Goal: Task Accomplishment & Management: Manage account settings

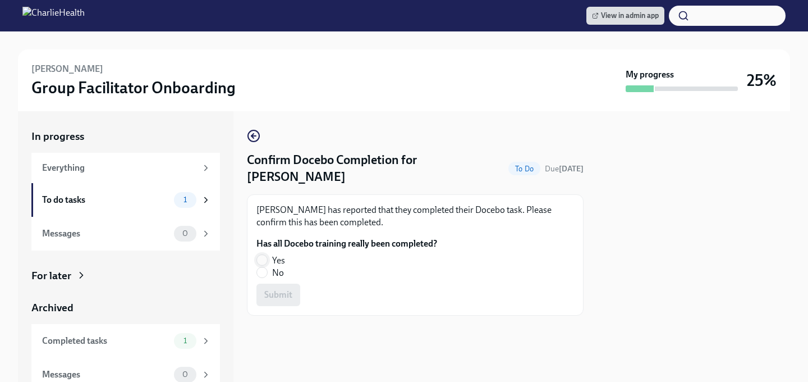
click at [260, 259] on input "Yes" at bounding box center [262, 260] width 10 height 10
radio input "true"
click at [266, 304] on button "Submit" at bounding box center [278, 294] width 44 height 22
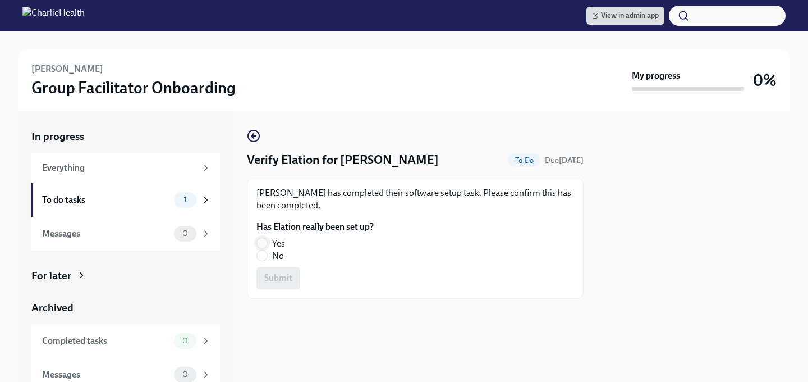
click at [264, 240] on input "Yes" at bounding box center [262, 243] width 10 height 10
radio input "true"
click at [266, 278] on span "Submit" at bounding box center [278, 277] width 28 height 11
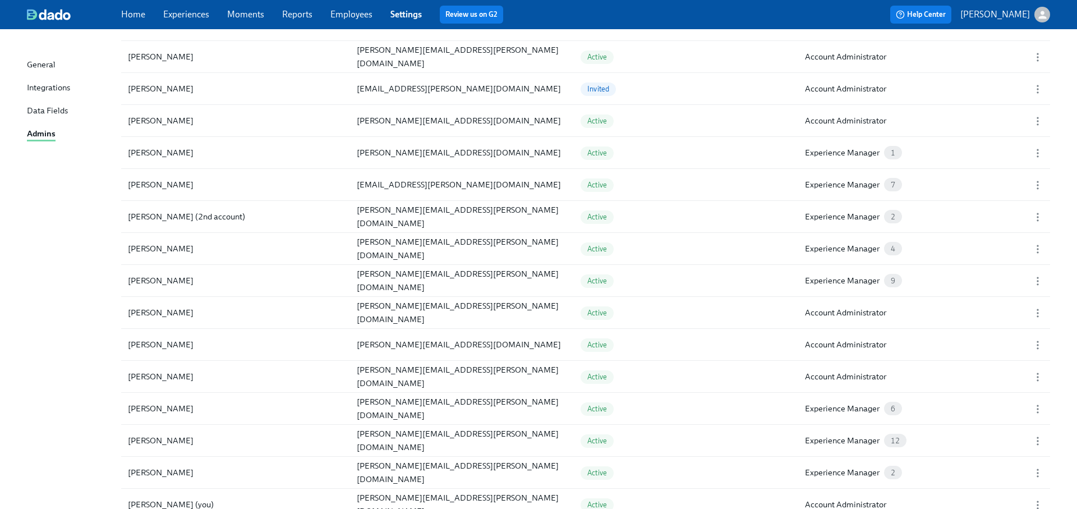
scroll to position [664, 0]
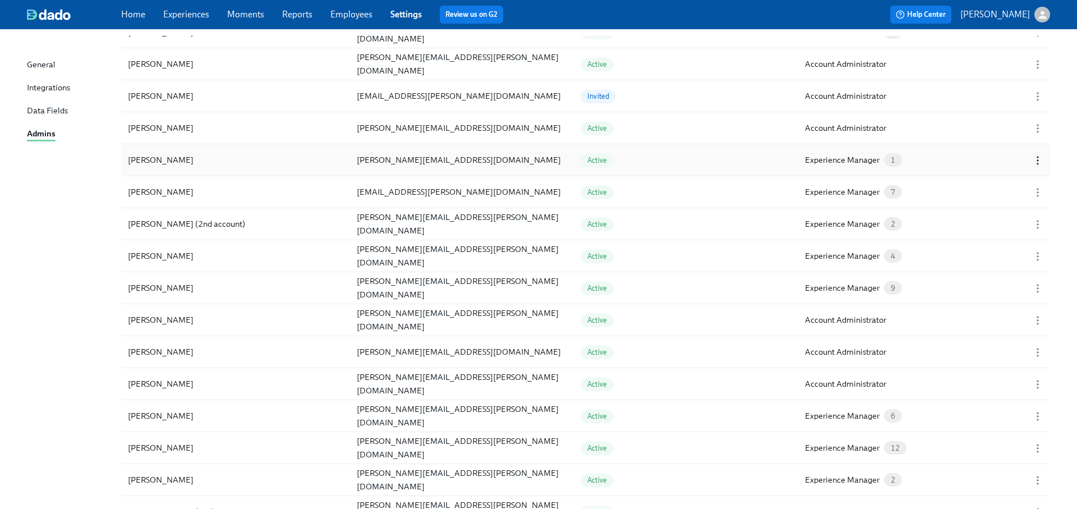
click at [1036, 157] on icon "button" at bounding box center [1037, 160] width 11 height 11
click at [1013, 157] on li "Edit..." at bounding box center [1007, 156] width 122 height 19
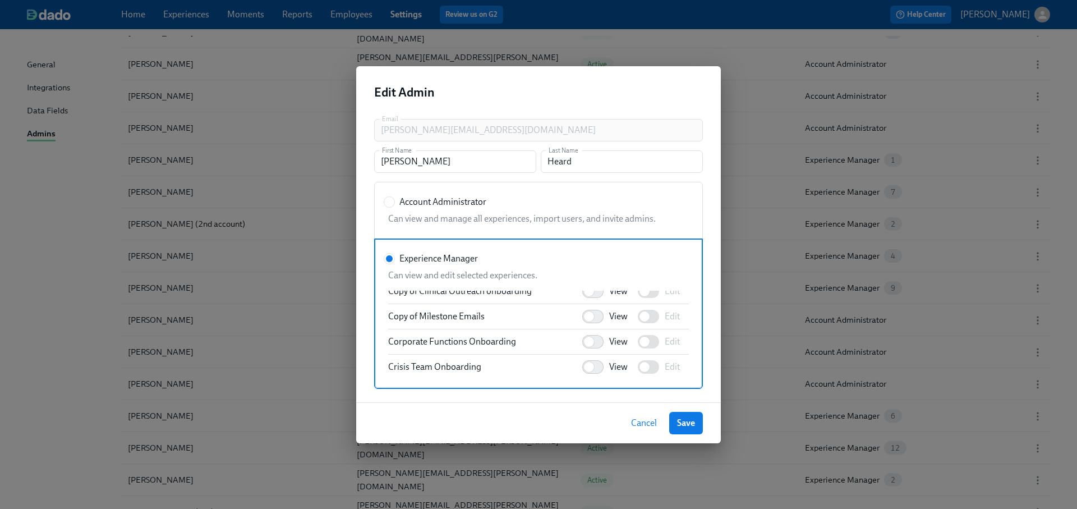
scroll to position [738, 0]
click at [592, 321] on input "View" at bounding box center [589, 322] width 74 height 25
checkbox input "true"
click at [645, 321] on input "Edit" at bounding box center [645, 322] width 74 height 25
checkbox input "true"
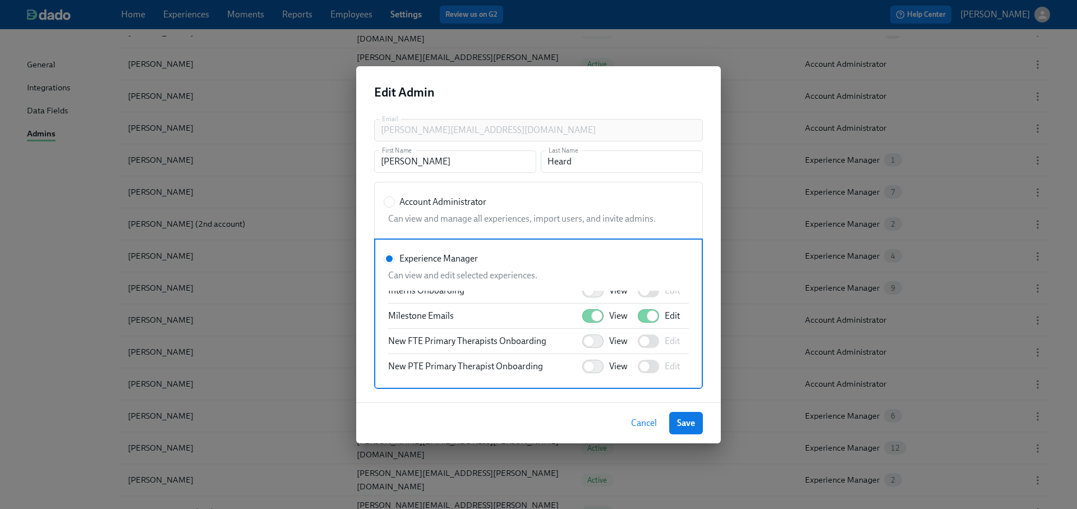
scroll to position [1107, 0]
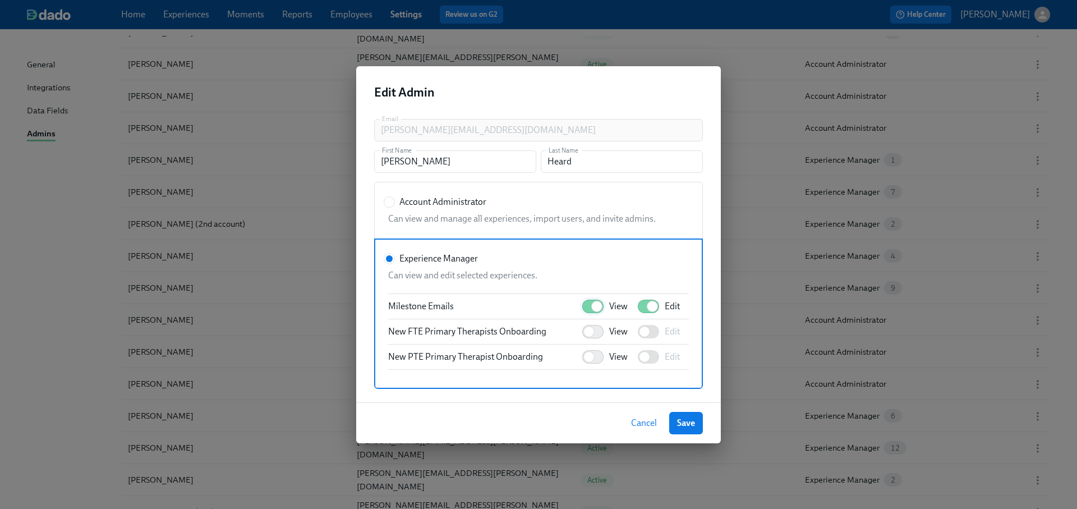
click at [589, 310] on input "View" at bounding box center [597, 306] width 74 height 25
checkbox input "false"
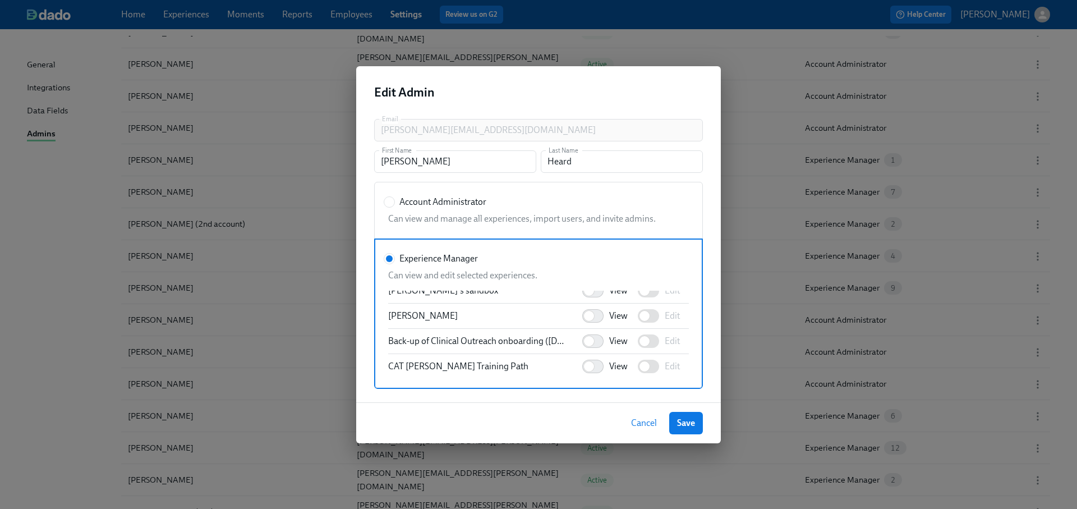
scroll to position [0, 0]
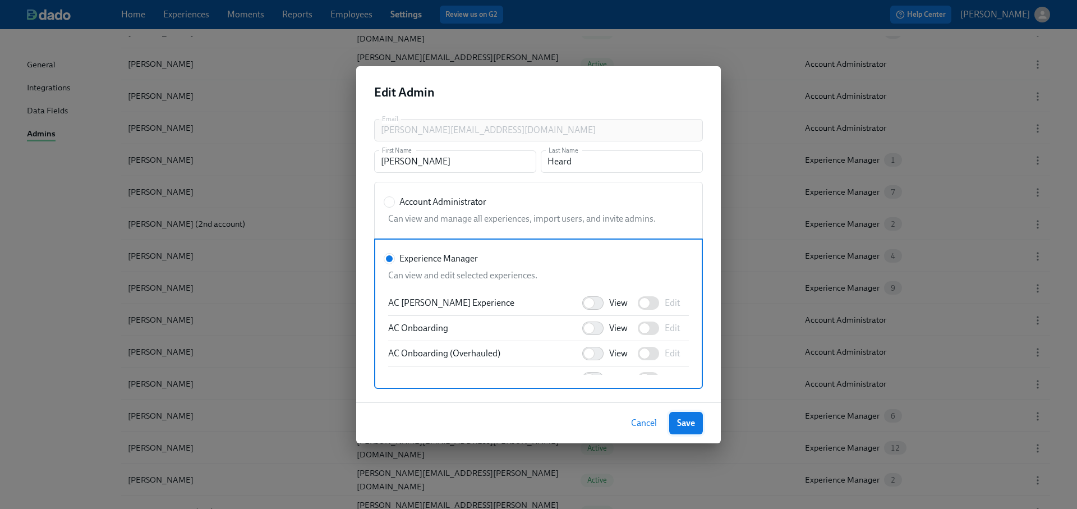
click at [687, 420] on span "Save" at bounding box center [686, 422] width 18 height 11
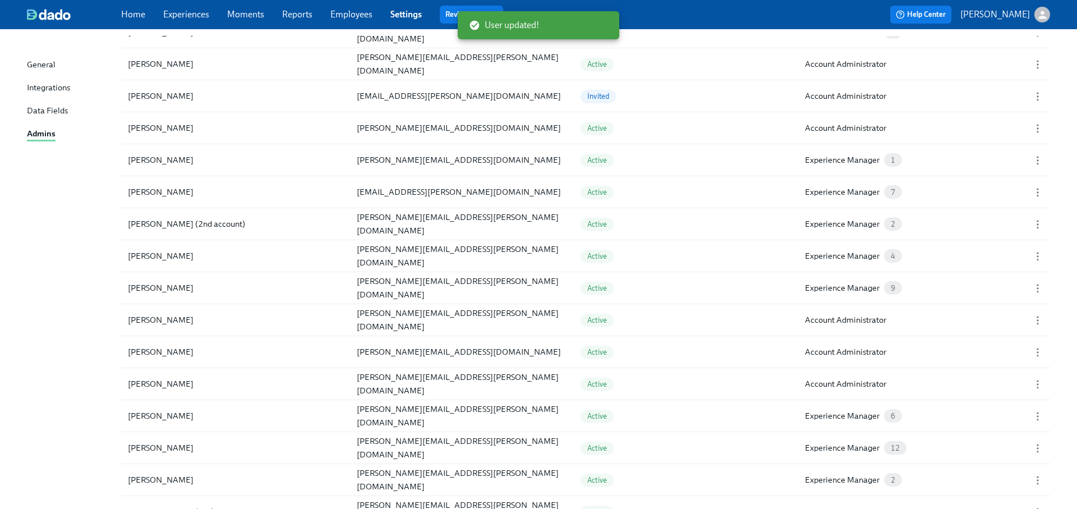
click at [171, 15] on link "Experiences" at bounding box center [186, 14] width 46 height 11
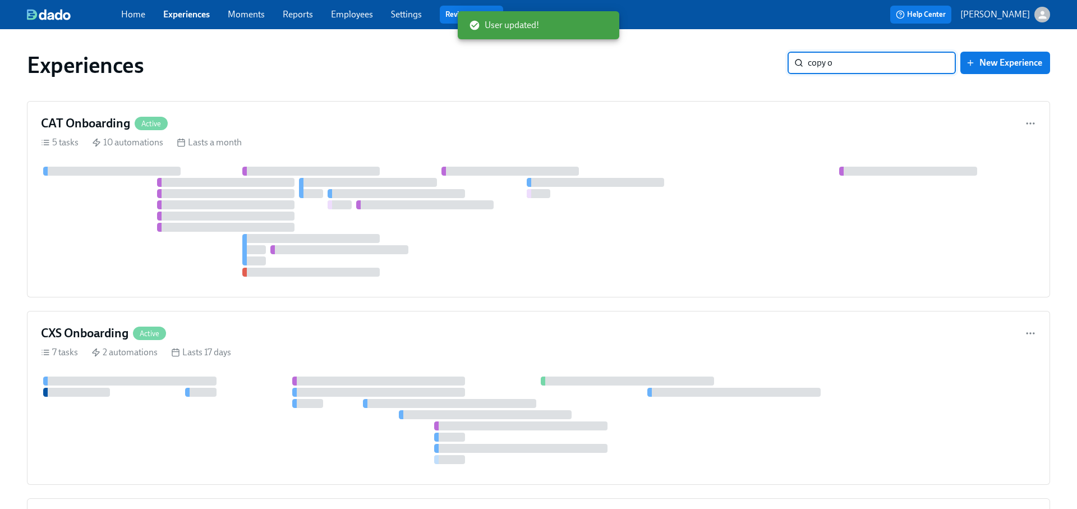
type input "copy of"
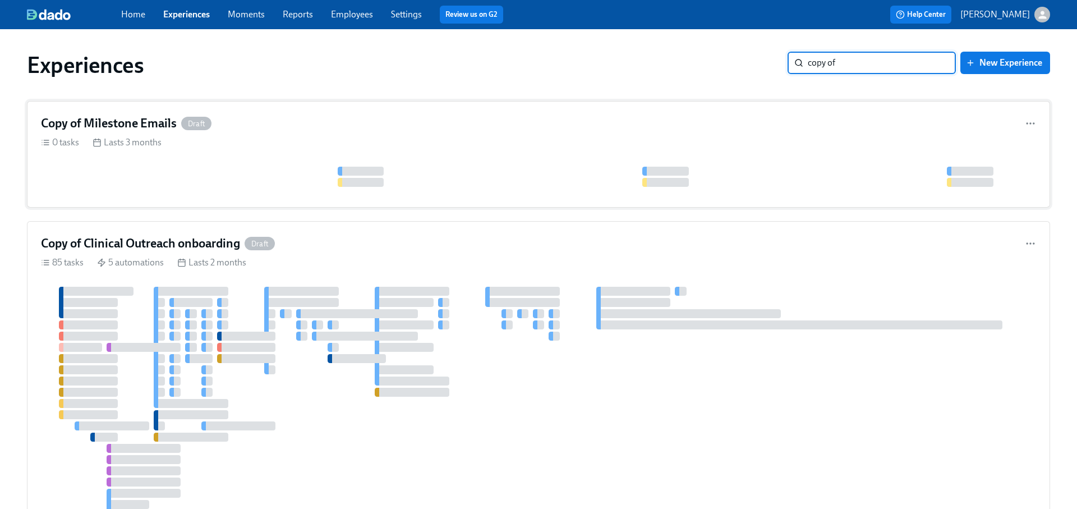
click at [585, 152] on div "Copy of Milestone Emails Draft 0 tasks Lasts 3 months" at bounding box center [538, 154] width 1023 height 107
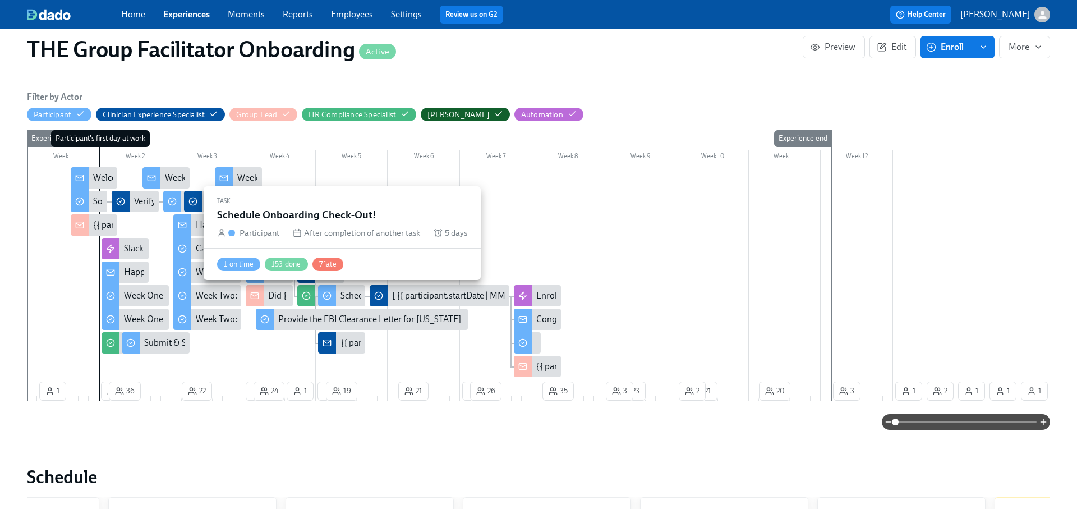
scroll to position [0, 16660]
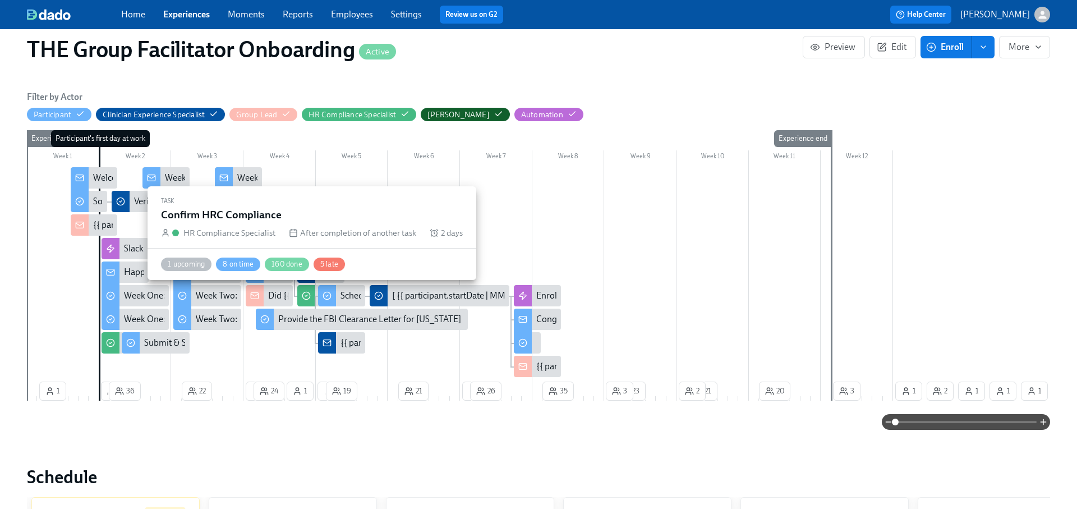
click at [306, 298] on icon at bounding box center [306, 295] width 9 height 9
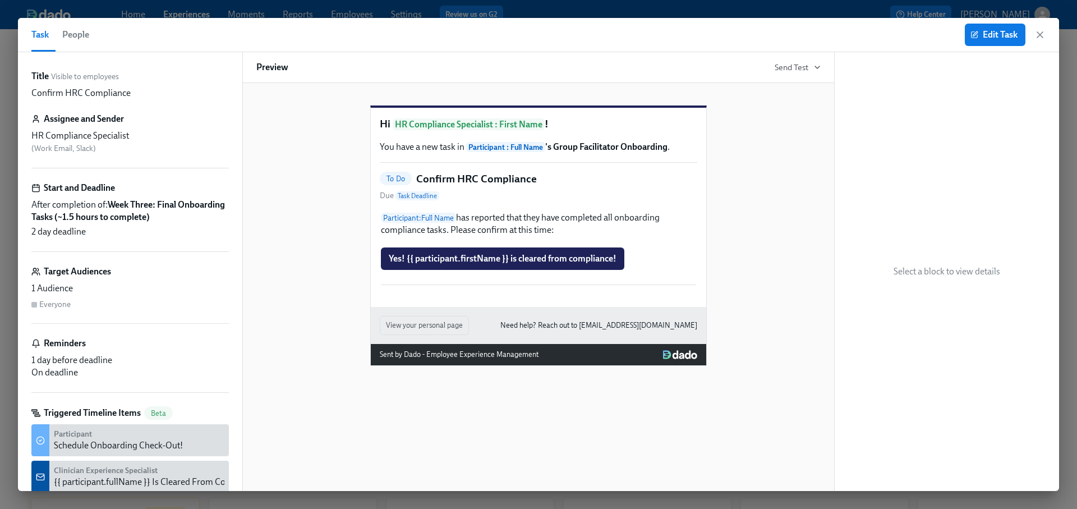
click at [62, 29] on span "People" at bounding box center [75, 35] width 27 height 16
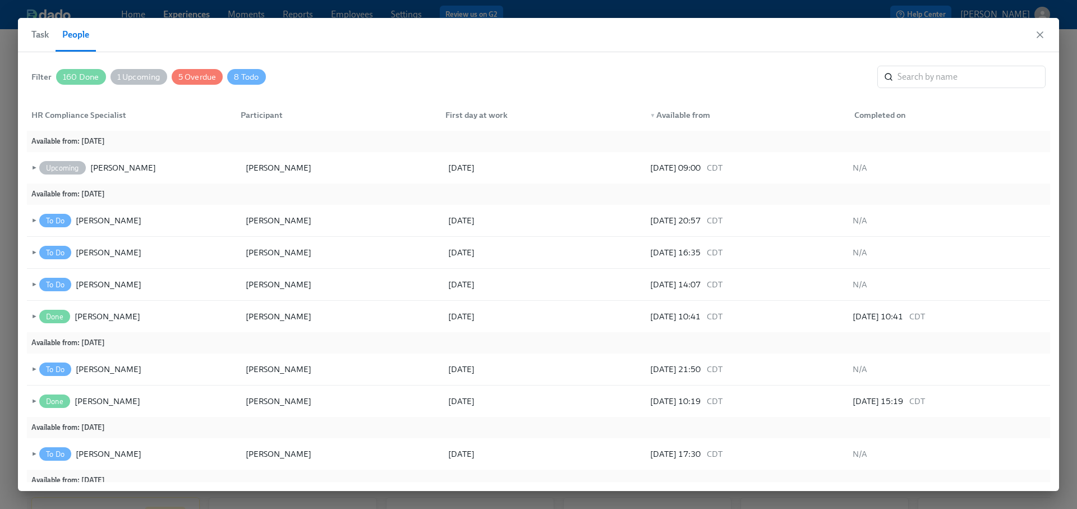
click at [81, 76] on span "160 Done" at bounding box center [81, 77] width 50 height 8
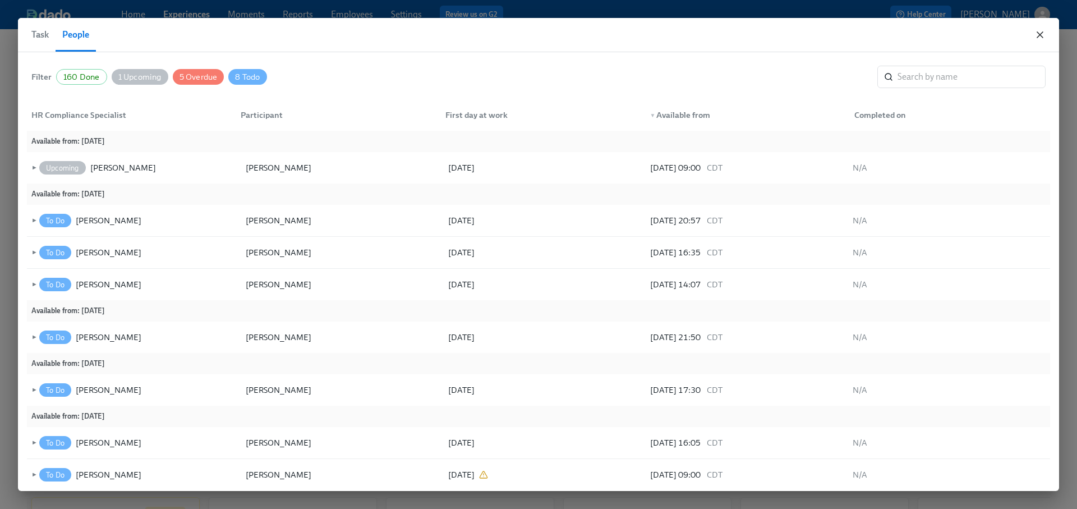
click at [1035, 36] on icon "button" at bounding box center [1040, 34] width 11 height 11
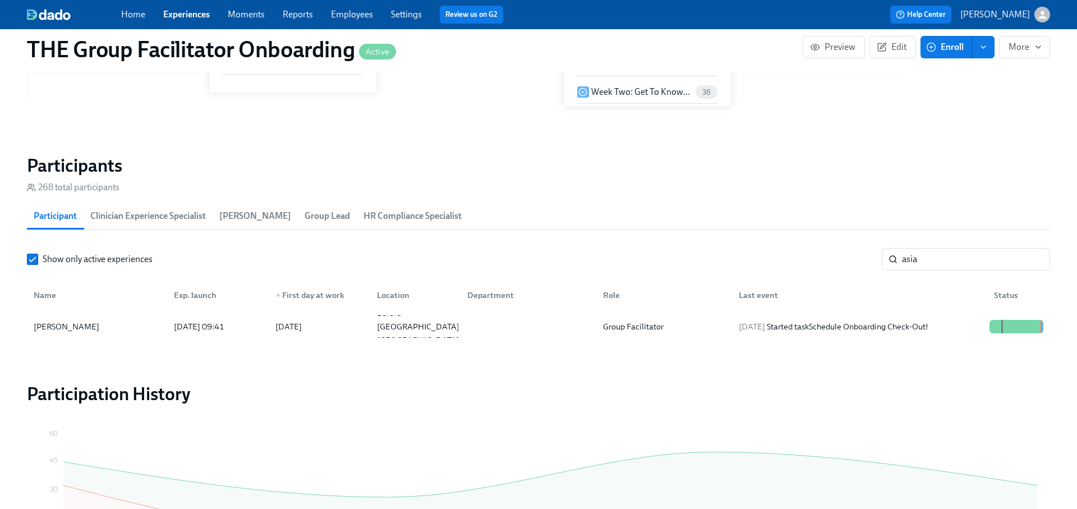
scroll to position [886, 0]
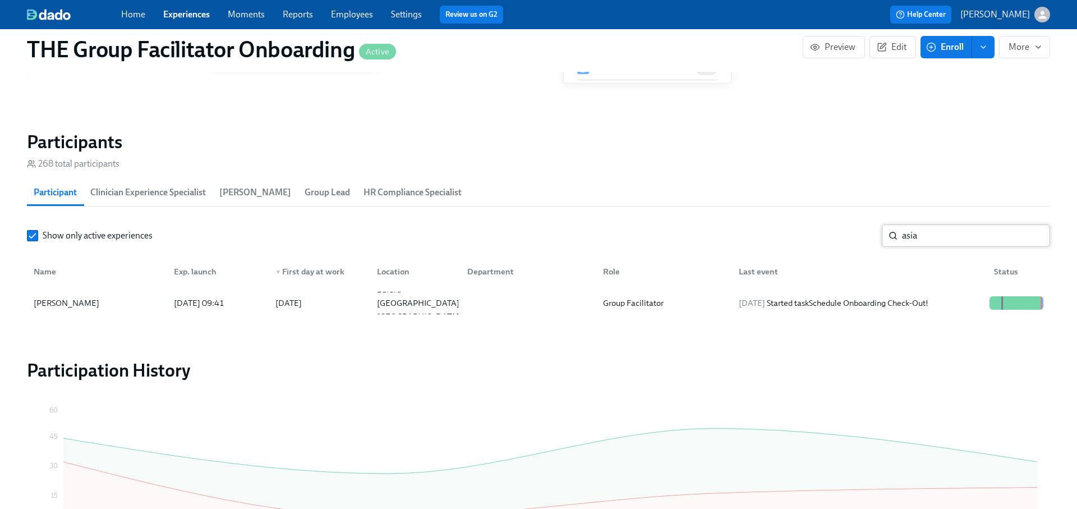
click at [929, 233] on input "asia" at bounding box center [976, 235] width 148 height 22
type input "schw"
click at [923, 294] on div "[DATE] Started task Schedule Onboarding Check-Out!" at bounding box center [857, 303] width 255 height 22
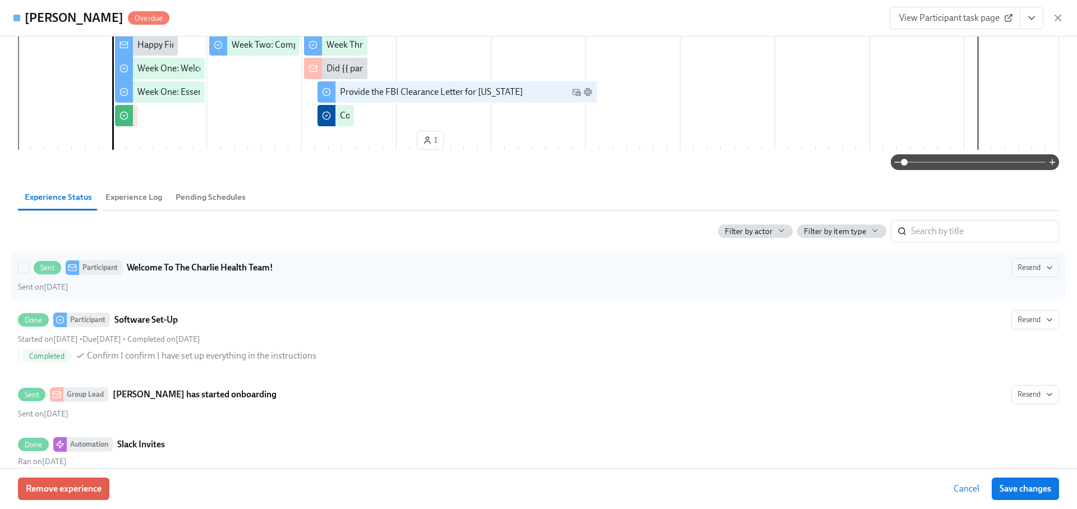
scroll to position [189, 0]
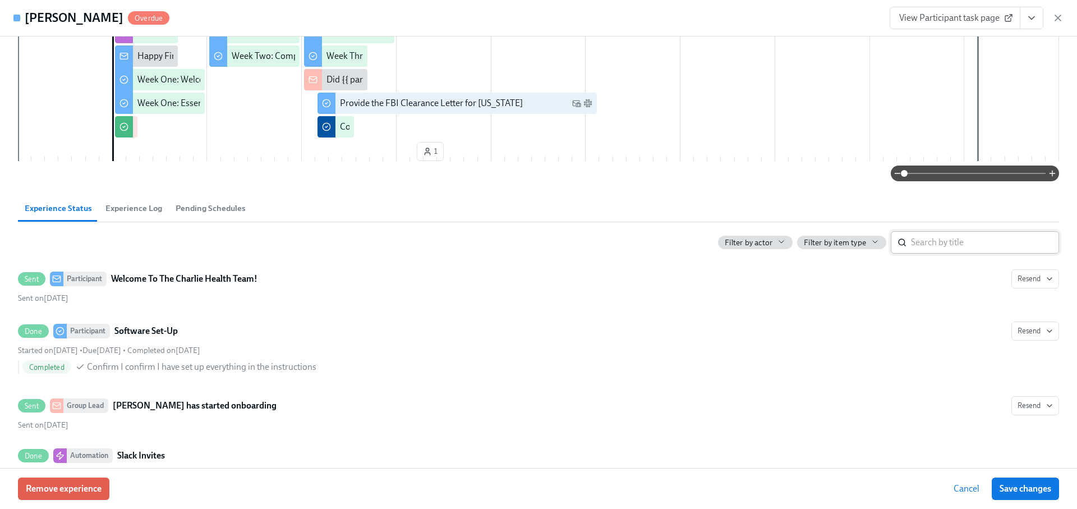
click at [922, 235] on input "search" at bounding box center [985, 242] width 148 height 22
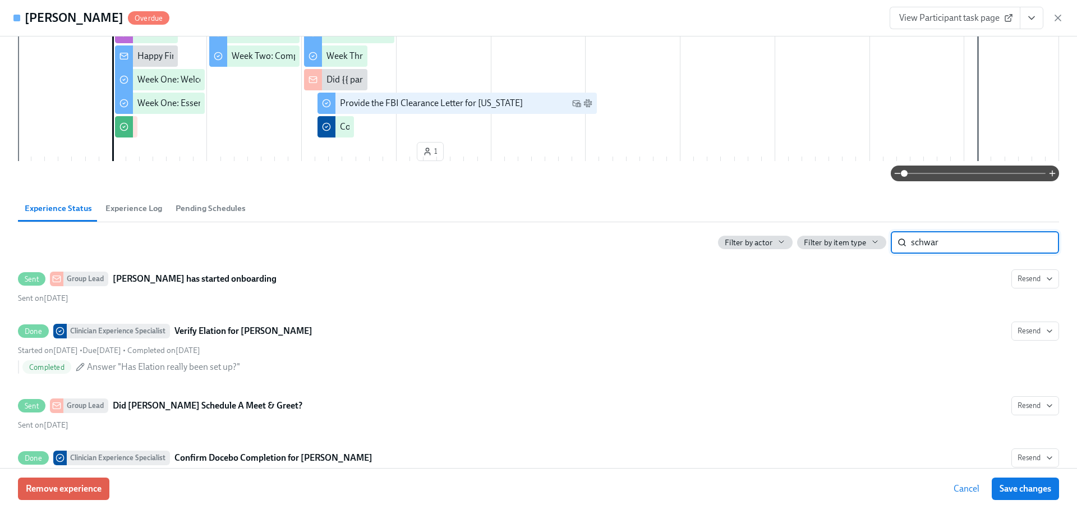
click at [922, 235] on input "schwar" at bounding box center [985, 242] width 148 height 22
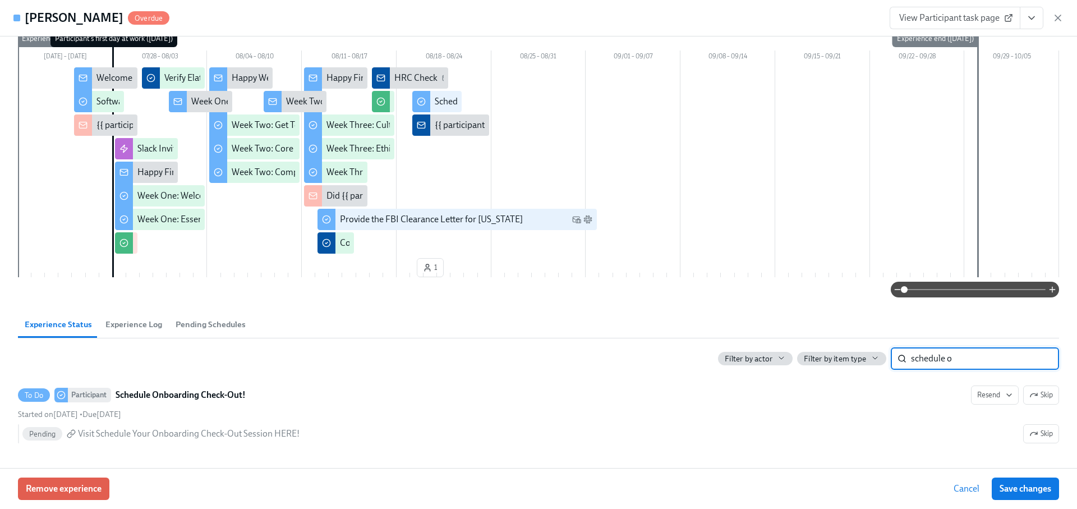
scroll to position [71, 0]
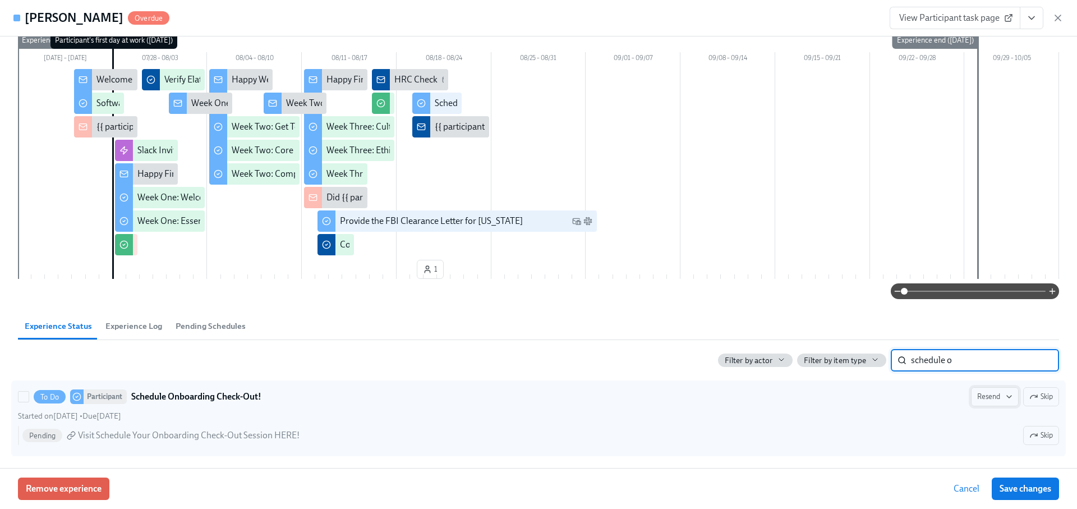
type input "schedule o"
click at [999, 397] on span "Resend" at bounding box center [994, 396] width 35 height 11
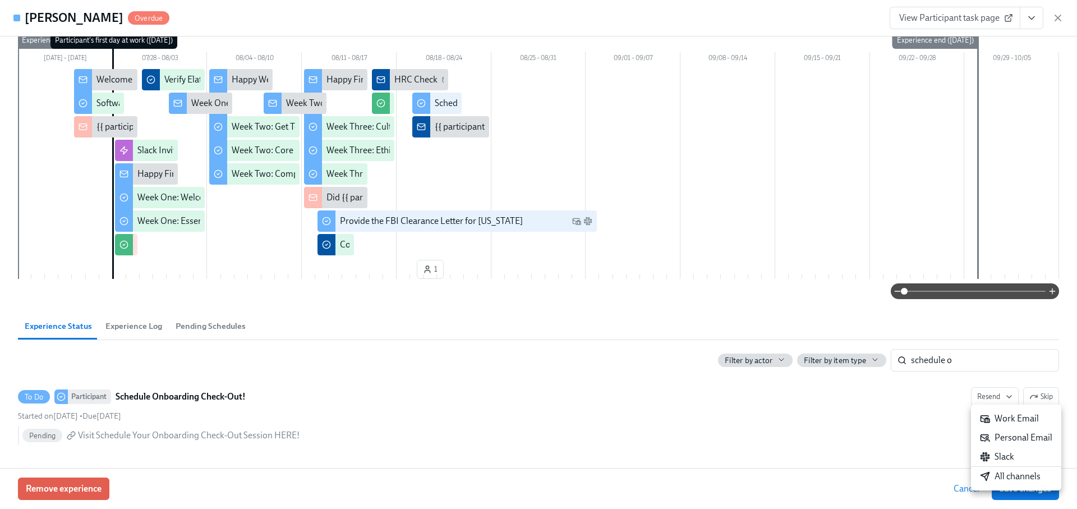
click at [994, 481] on div "All channels" at bounding box center [1010, 476] width 61 height 12
